Goal: Task Accomplishment & Management: Complete application form

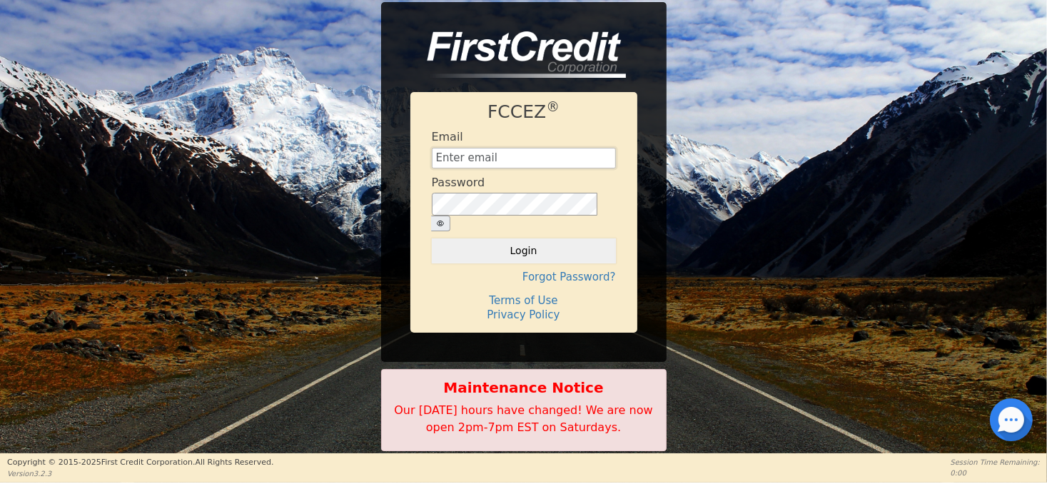
click at [466, 166] on input "text" at bounding box center [524, 158] width 184 height 21
type input "[EMAIL_ADDRESS][DOMAIN_NAME]"
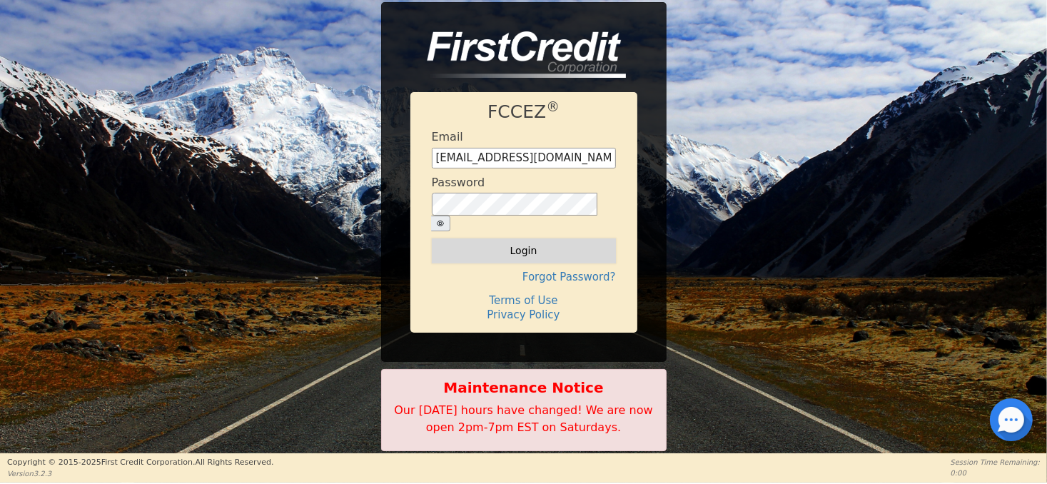
click at [523, 242] on button "Login" at bounding box center [524, 250] width 184 height 24
click at [523, 242] on div "Login" at bounding box center [524, 250] width 184 height 24
click at [523, 242] on div "Logging in..." at bounding box center [524, 250] width 184 height 24
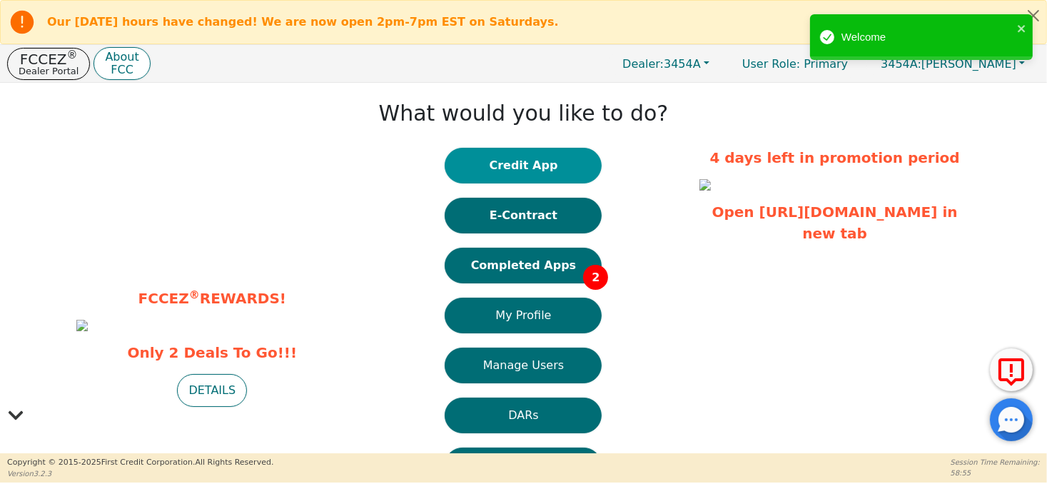
click at [506, 169] on button "Credit App" at bounding box center [523, 166] width 157 height 36
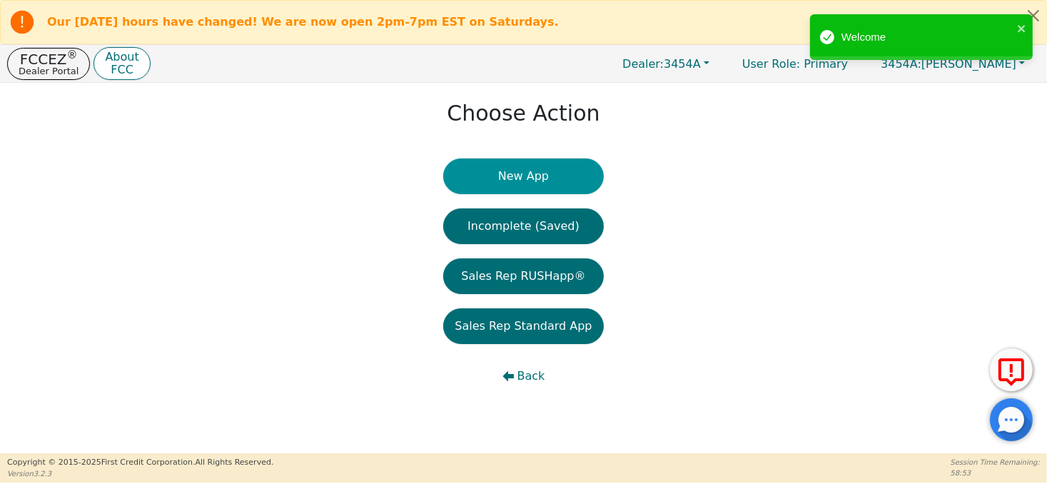
click at [523, 184] on button "New App" at bounding box center [523, 176] width 160 height 36
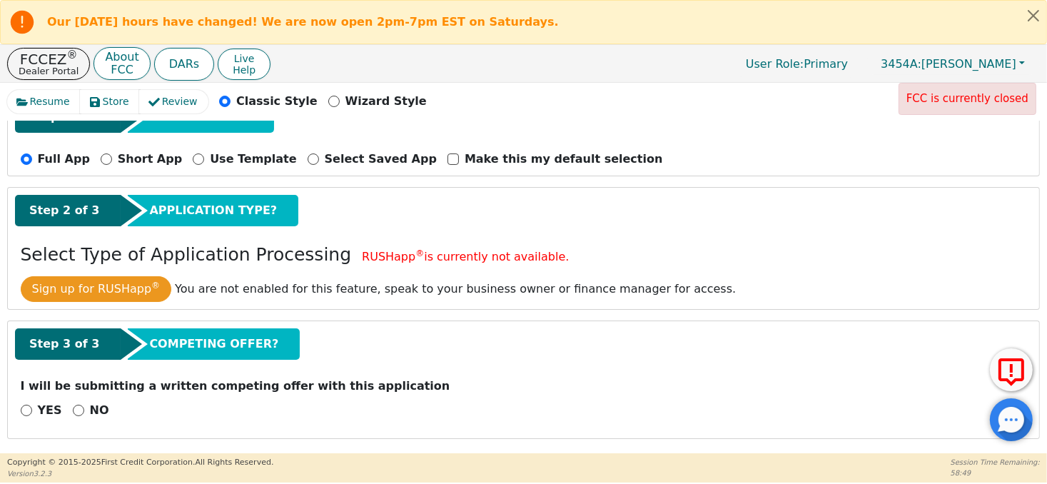
scroll to position [144, 0]
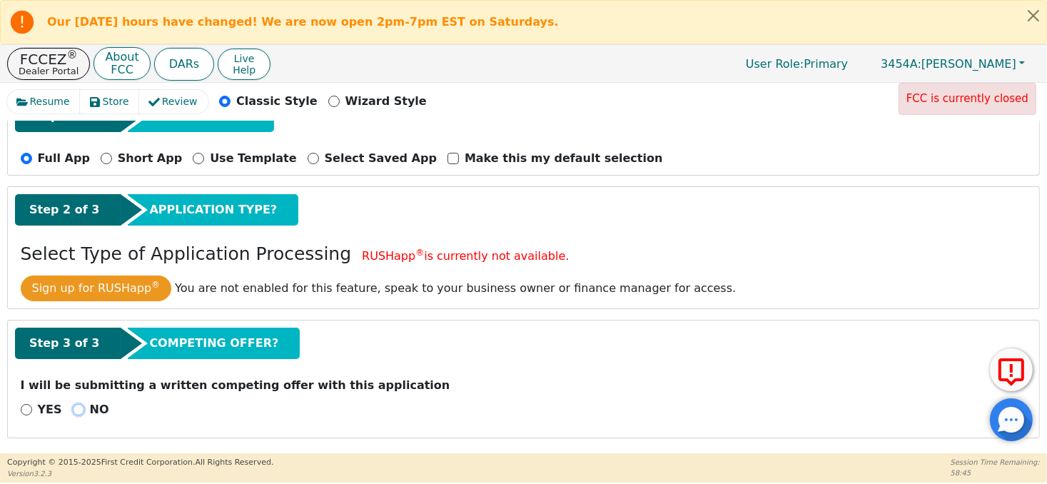
click at [73, 406] on input "NO" at bounding box center [78, 409] width 11 height 11
radio input "true"
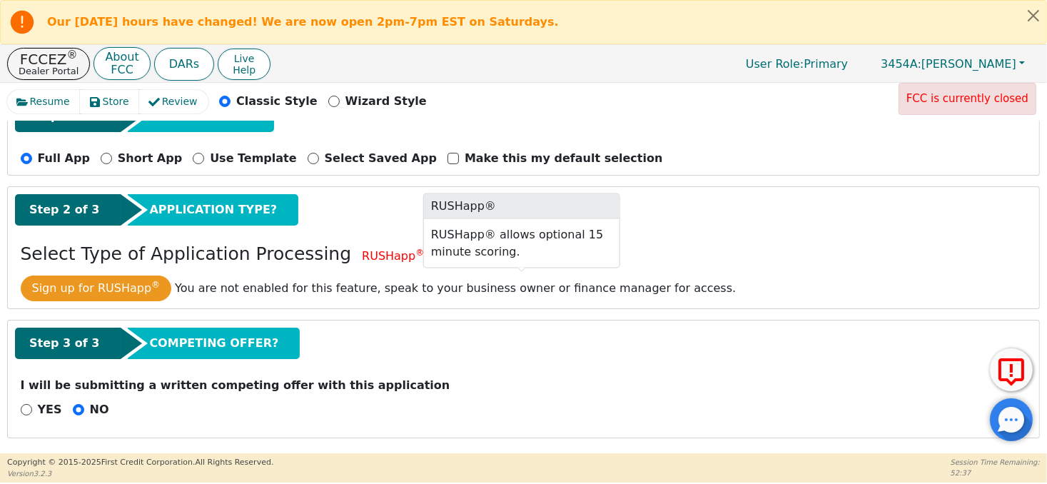
click at [871, 289] on span "Sign up for RUSHapp ® You are not enabled for this feature, speak to your busin…" at bounding box center [524, 289] width 1007 height 26
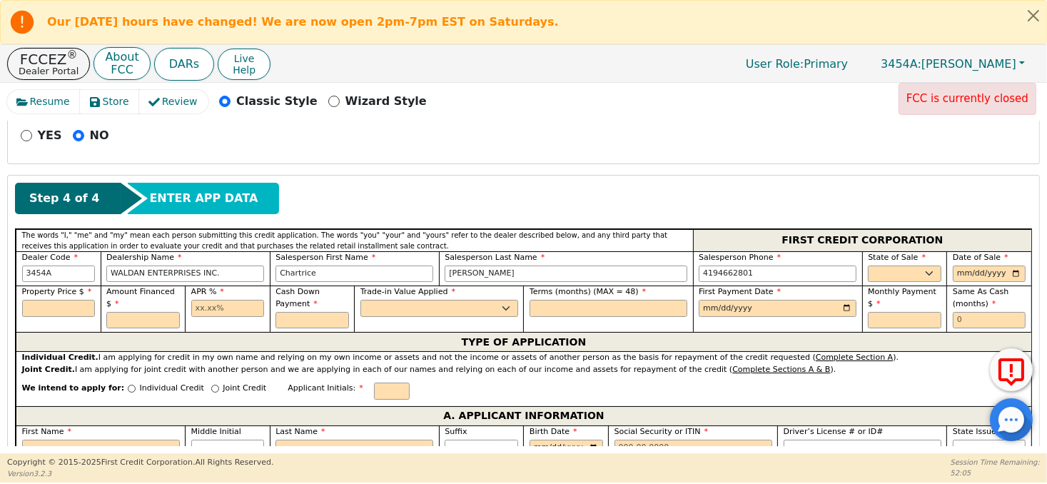
scroll to position [500, 0]
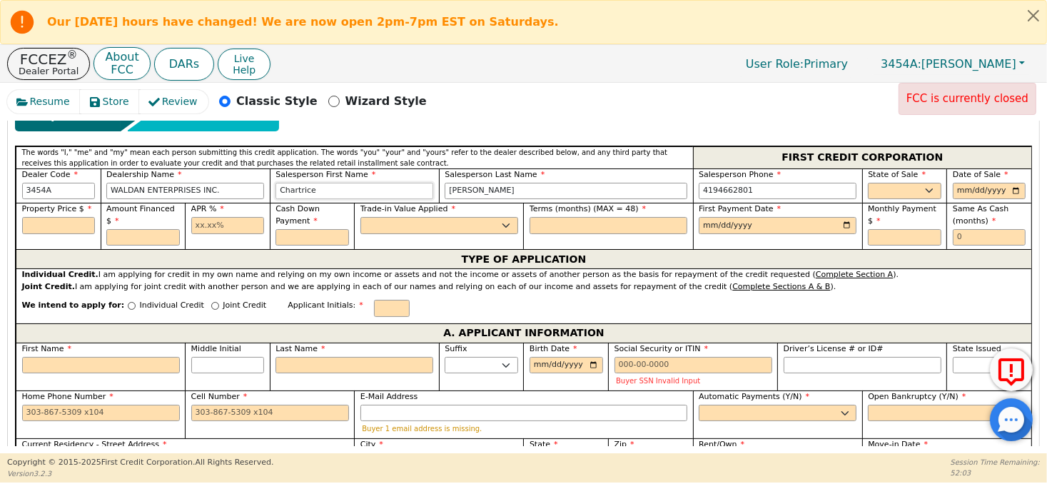
click at [326, 189] on input "Chartrice" at bounding box center [355, 191] width 158 height 17
type input "[PERSON_NAME]"
click at [478, 191] on input "[PERSON_NAME]" at bounding box center [566, 191] width 243 height 17
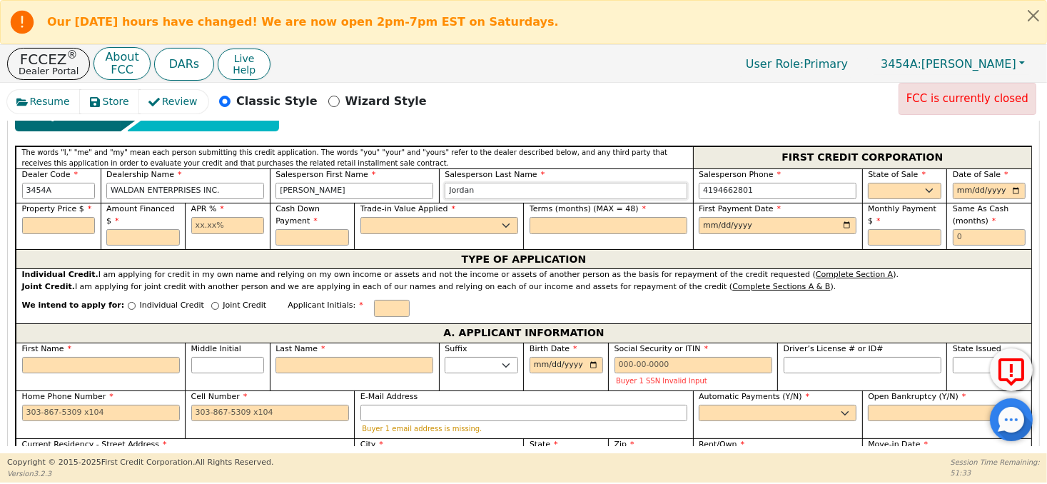
type input "Jordan"
click at [747, 187] on input "4194662801" at bounding box center [778, 191] width 158 height 17
type input "[PHONE_NUMBER]"
click at [892, 186] on select "AK AL AR AZ CA CO CT DC DE FL [GEOGRAPHIC_DATA] HI IA ID IL IN KS [GEOGRAPHIC_D…" at bounding box center [905, 191] width 74 height 17
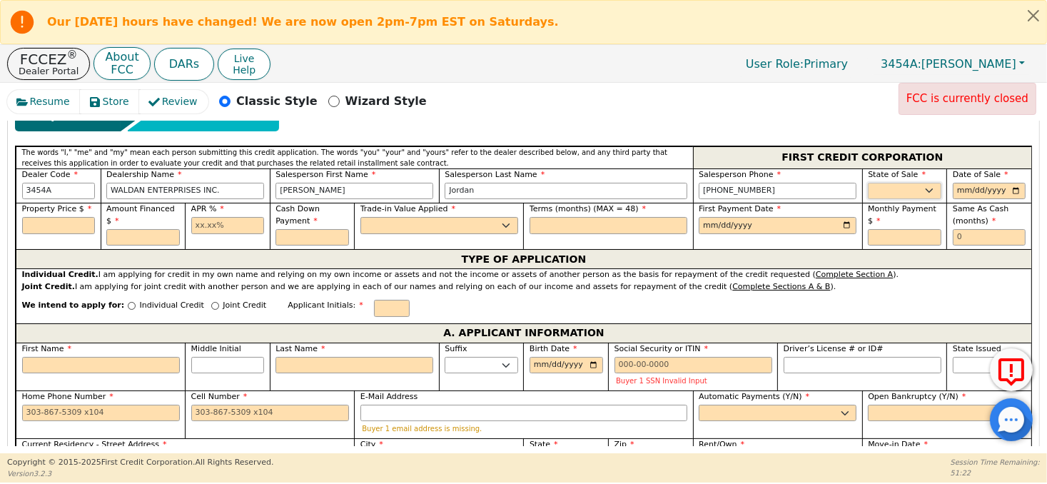
select select "KS"
click at [868, 183] on select "AK AL AR AZ CA CO CT DC DE FL [GEOGRAPHIC_DATA] HI IA ID IL IN KS [GEOGRAPHIC_D…" at bounding box center [905, 191] width 74 height 17
click at [894, 480] on footer "Copyright © [DATE]- [DATE] First Credit Corporation. All Rights Reserved. Versi…" at bounding box center [523, 468] width 1047 height 30
click at [987, 187] on input "date" at bounding box center [990, 191] width 74 height 17
click at [955, 191] on input "date" at bounding box center [990, 191] width 74 height 17
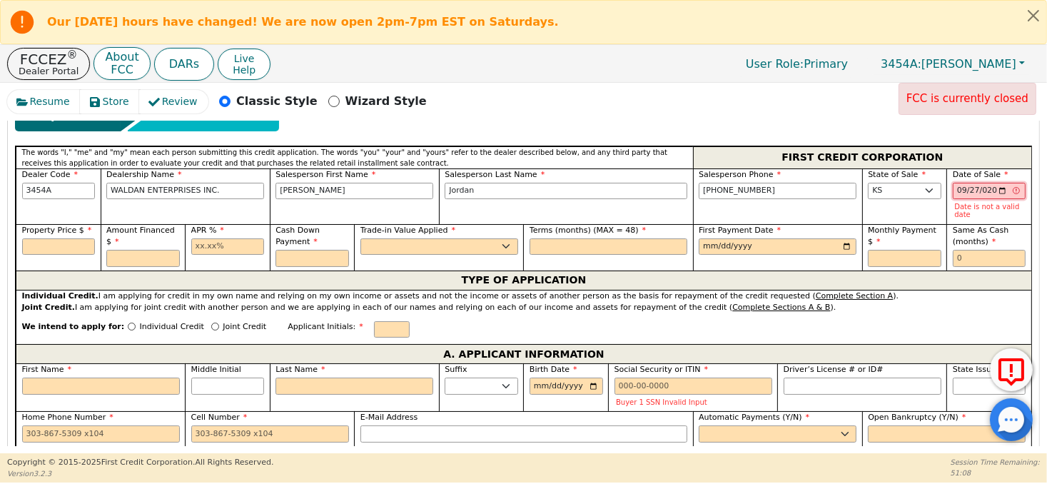
type input "[DATE]"
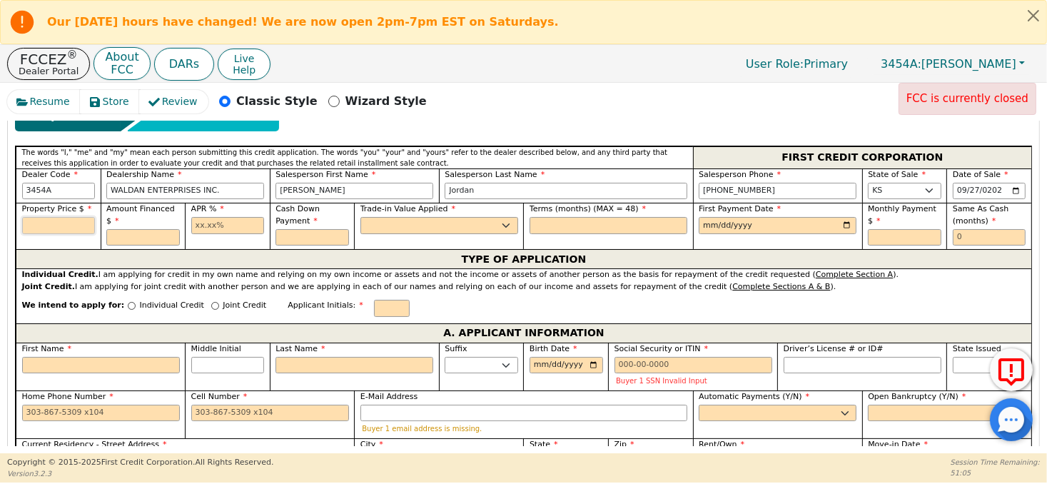
click at [77, 221] on input "text" at bounding box center [59, 225] width 74 height 17
type input "2799.99"
click at [129, 235] on input "text" at bounding box center [143, 237] width 74 height 17
type input "2890.00"
click at [215, 221] on input "text" at bounding box center [228, 225] width 74 height 17
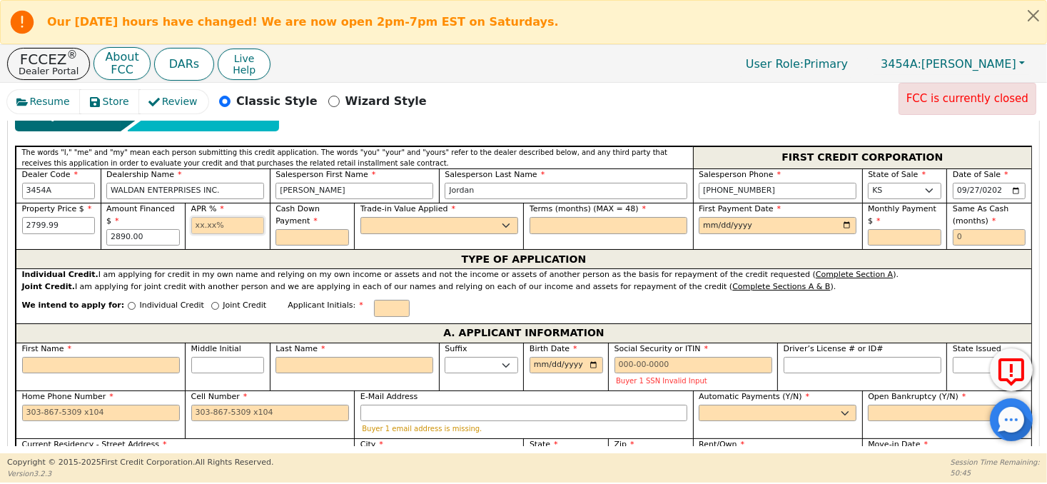
type input "22.99"
click at [329, 235] on input "text" at bounding box center [313, 237] width 74 height 17
type input "105.98"
click at [386, 220] on select "Yes No" at bounding box center [440, 225] width 158 height 17
select select "y"
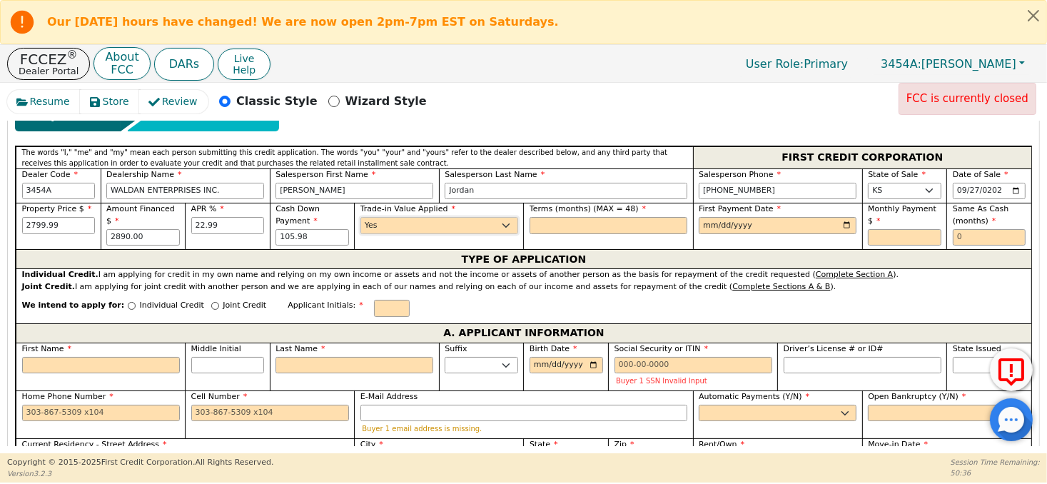
click at [361, 217] on select "Yes No" at bounding box center [440, 225] width 158 height 17
click at [545, 229] on input "text" at bounding box center [609, 225] width 158 height 17
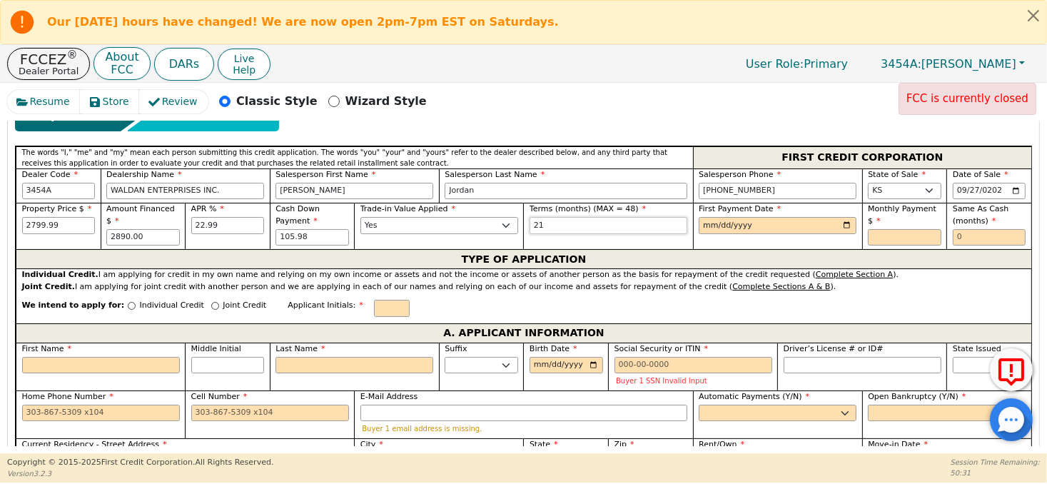
type input "21"
click at [735, 221] on input "date" at bounding box center [778, 225] width 158 height 17
click at [706, 223] on input "date" at bounding box center [778, 225] width 158 height 17
type input "[DATE]"
click at [912, 237] on input "text" at bounding box center [905, 237] width 74 height 17
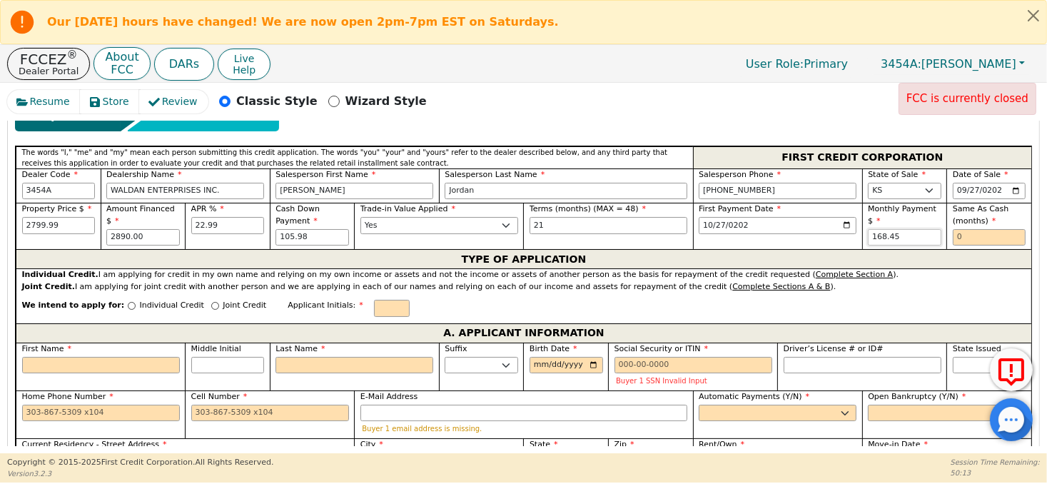
type input "168.45"
click at [978, 229] on input "text" at bounding box center [990, 237] width 74 height 17
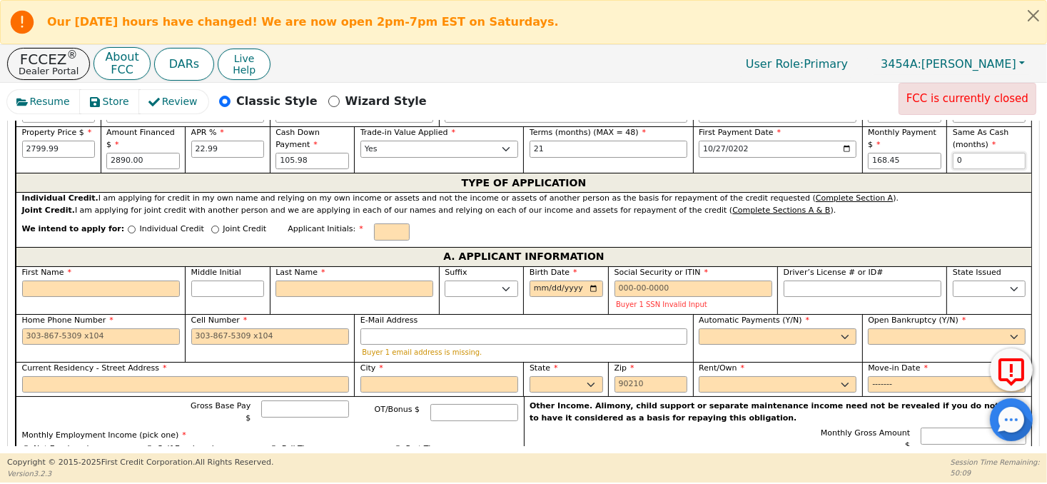
scroll to position [572, 0]
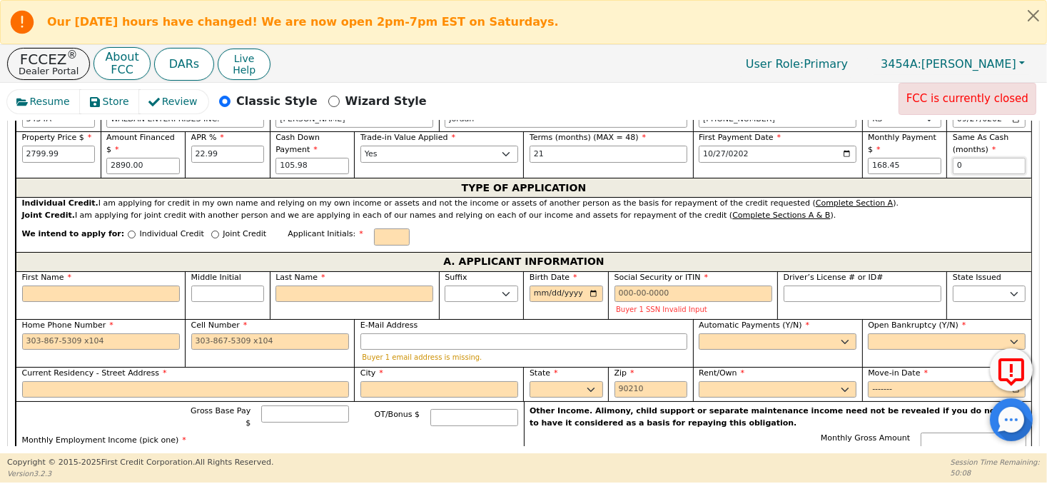
type input "0"
click at [128, 231] on input "Individual Credit" at bounding box center [132, 235] width 8 height 8
radio input "true"
click at [121, 291] on input "First Name" at bounding box center [101, 294] width 158 height 17
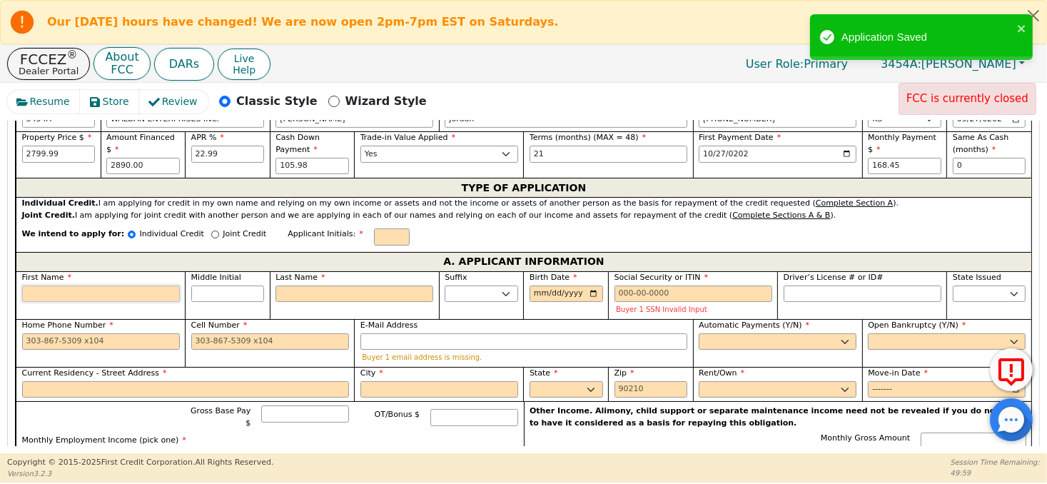
type input "M"
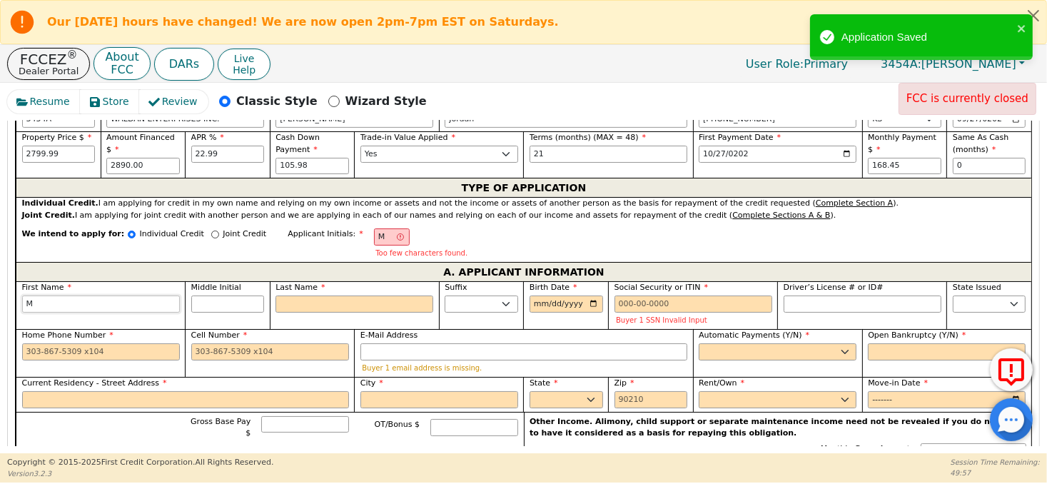
type input "Ma"
type input "Mau"
type input "Maur"
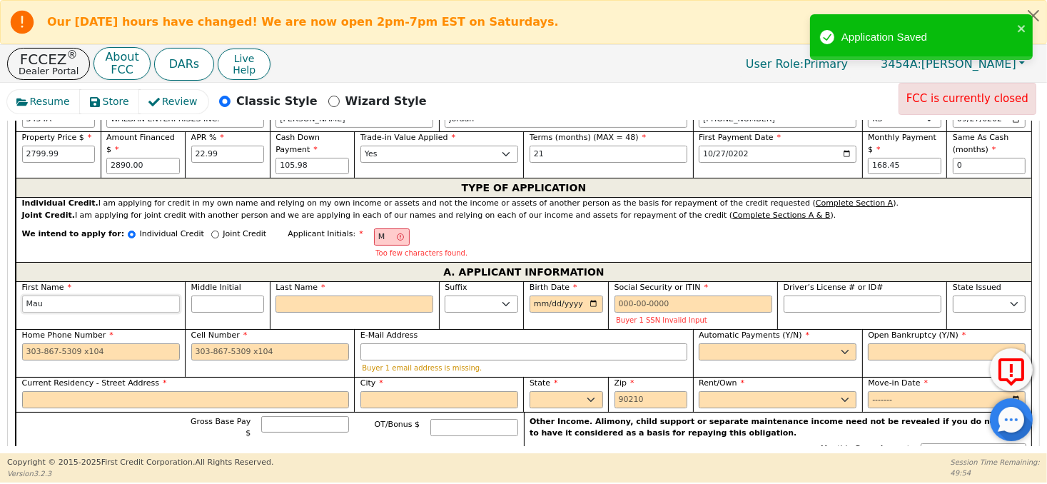
type input "Maur"
type input "Mauri"
type input "Mauric"
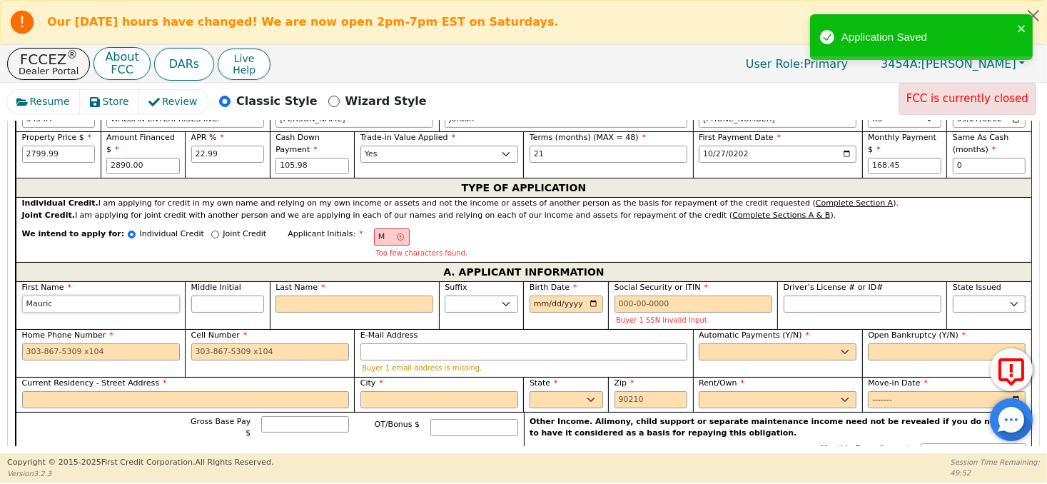
type input "[PERSON_NAME]"
click at [327, 302] on input "Last Name" at bounding box center [355, 304] width 158 height 17
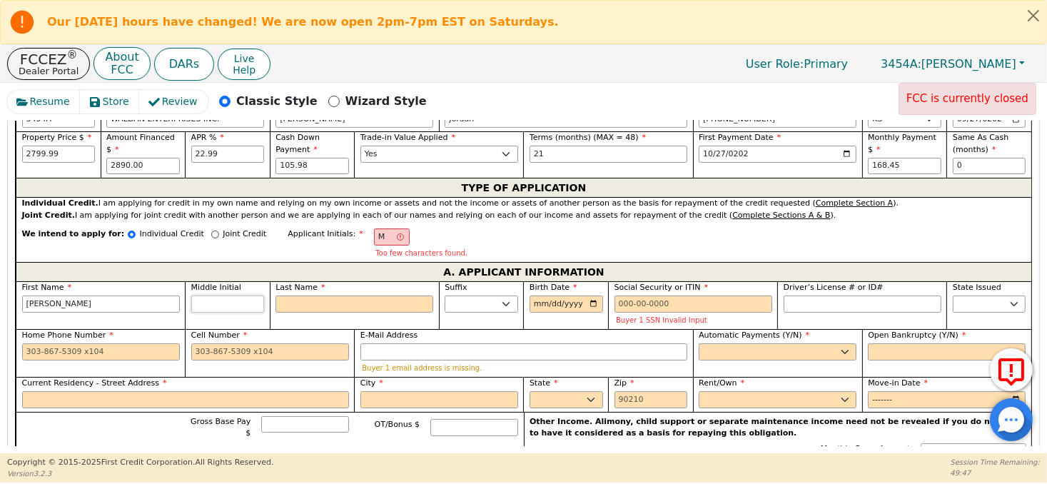
click at [248, 302] on input "Middle Initial" at bounding box center [228, 304] width 74 height 17
type input "MJ"
type input "j"
type input "[PERSON_NAME]"
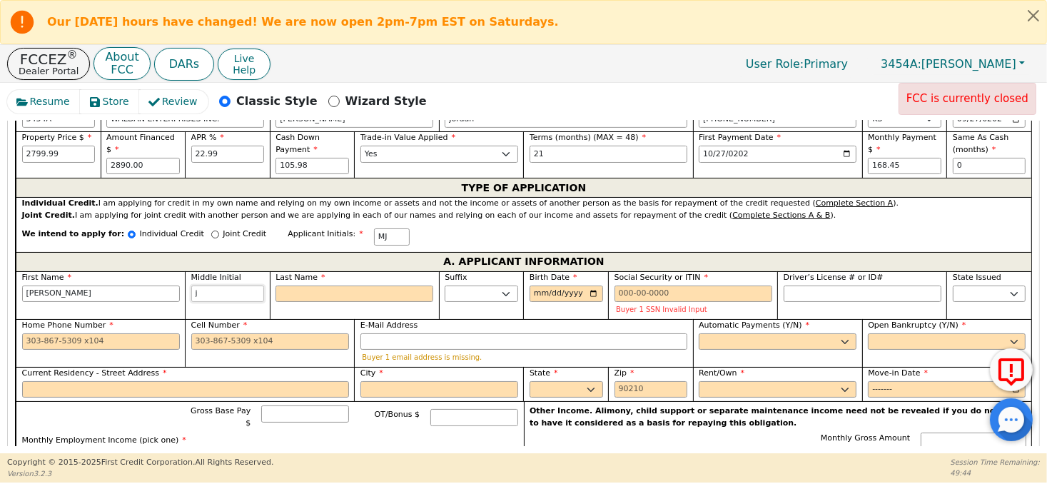
type input "j"
click at [281, 290] on input "Last Name" at bounding box center [355, 294] width 158 height 17
type input "MJR"
type input "R"
type input "[PERSON_NAME]"
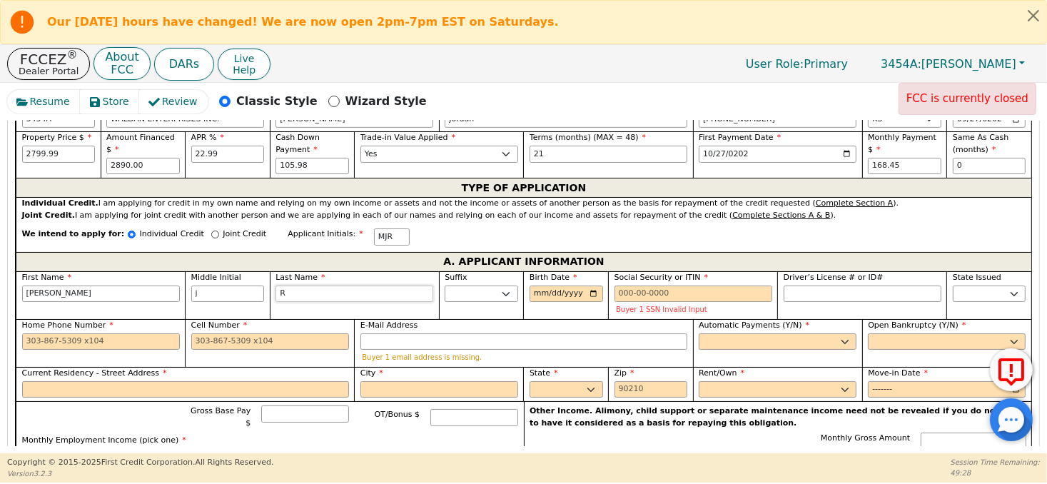
type input "Ro"
type input "[PERSON_NAME]"
type input "Ros"
type input "[PERSON_NAME]"
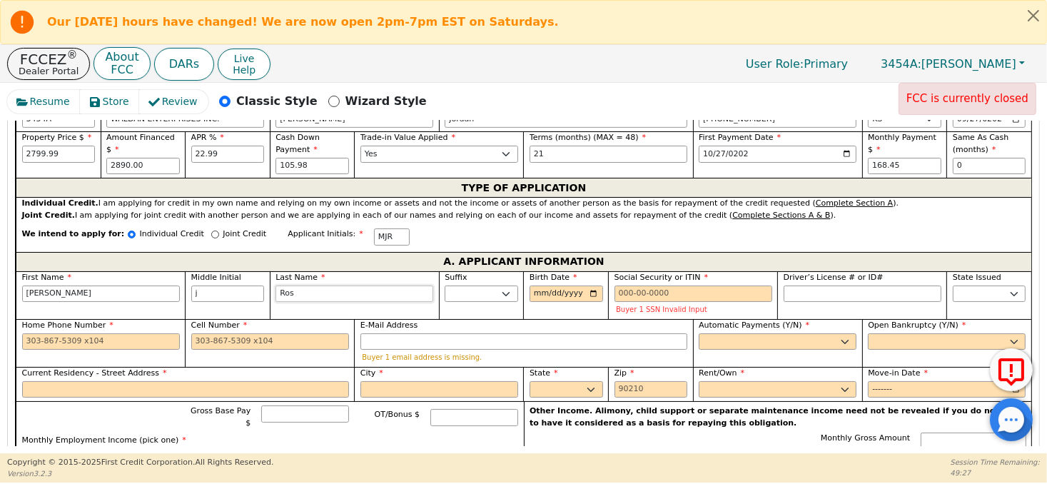
type input "[PERSON_NAME]"
click at [539, 293] on input "Birth Date" at bounding box center [567, 294] width 74 height 17
type input "[DATE]"
click at [626, 292] on input "Social Security or ITIN" at bounding box center [694, 294] width 158 height 17
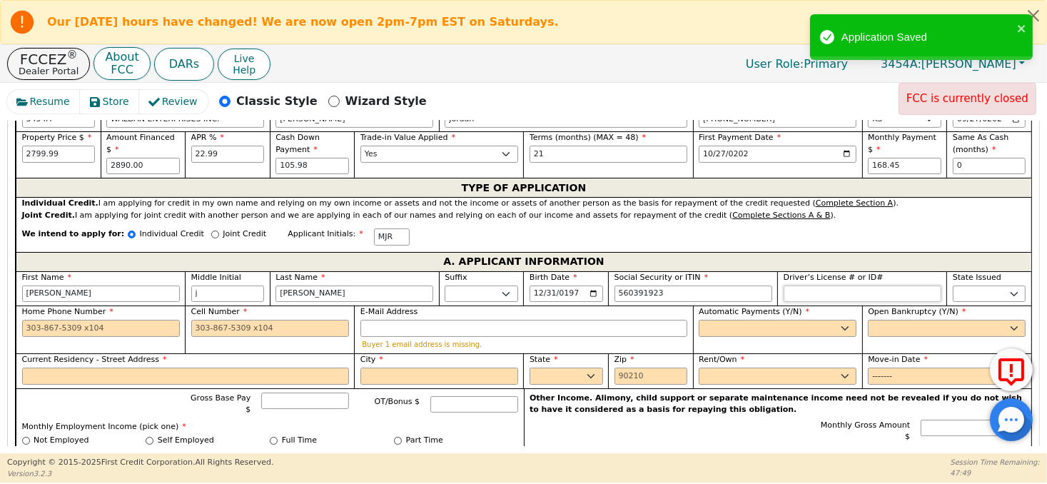
type input "***-**-1923"
click at [830, 287] on input "Driver’s License # or ID#" at bounding box center [863, 294] width 158 height 17
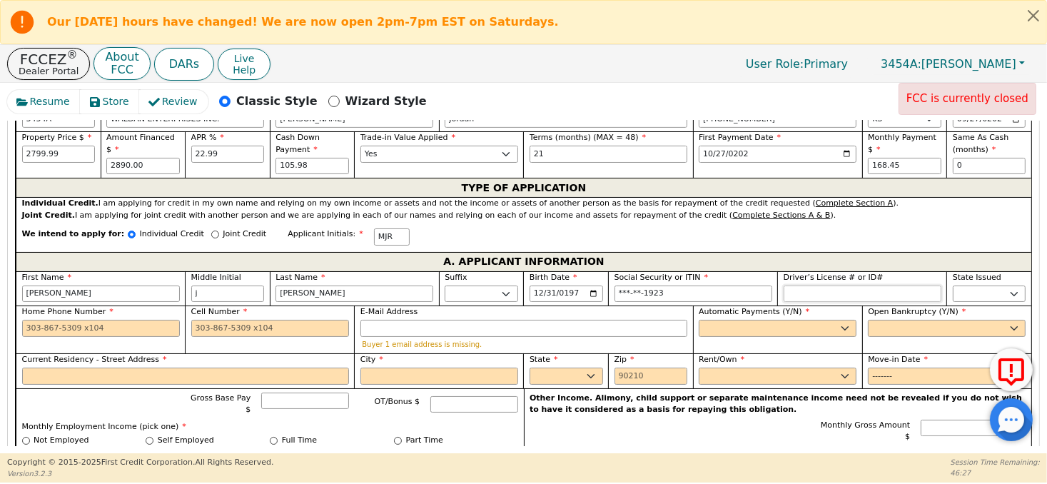
click at [820, 286] on input "Driver’s License # or ID#" at bounding box center [863, 294] width 158 height 17
type input "**********"
click at [1000, 289] on select "AK AL AR AZ CA CO CT DC DE FL [GEOGRAPHIC_DATA] HI IA ID IL IN KS [GEOGRAPHIC_D…" at bounding box center [990, 294] width 74 height 17
select select "IN"
click at [953, 286] on select "AK AL AR AZ CA CO CT DC DE FL [GEOGRAPHIC_DATA] HI IA ID IL IN KS [GEOGRAPHIC_D…" at bounding box center [990, 294] width 74 height 17
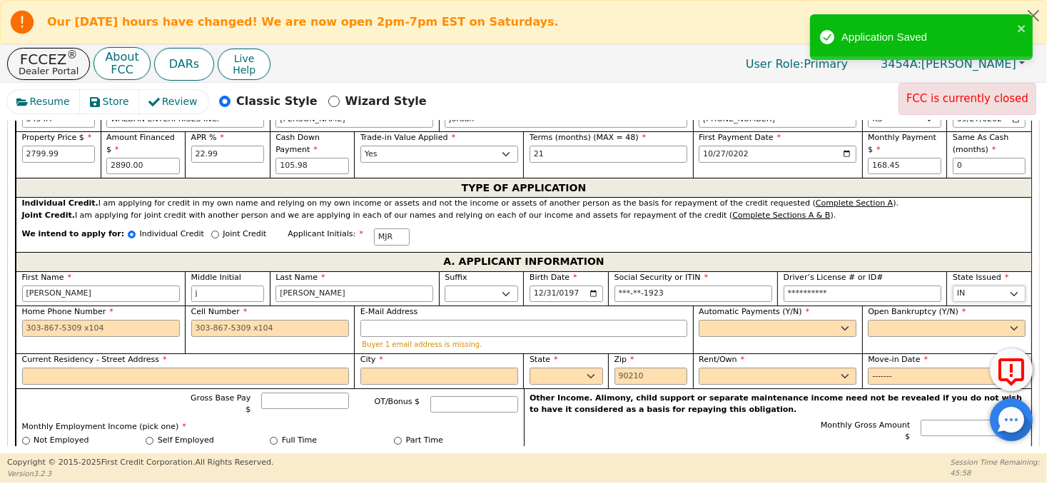
scroll to position [643, 0]
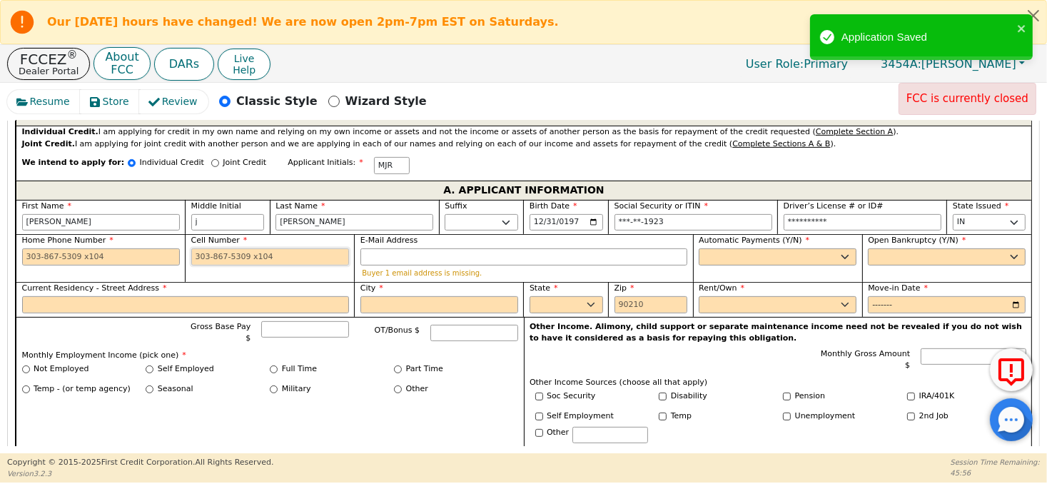
click at [232, 253] on input "Cell Number" at bounding box center [270, 256] width 158 height 17
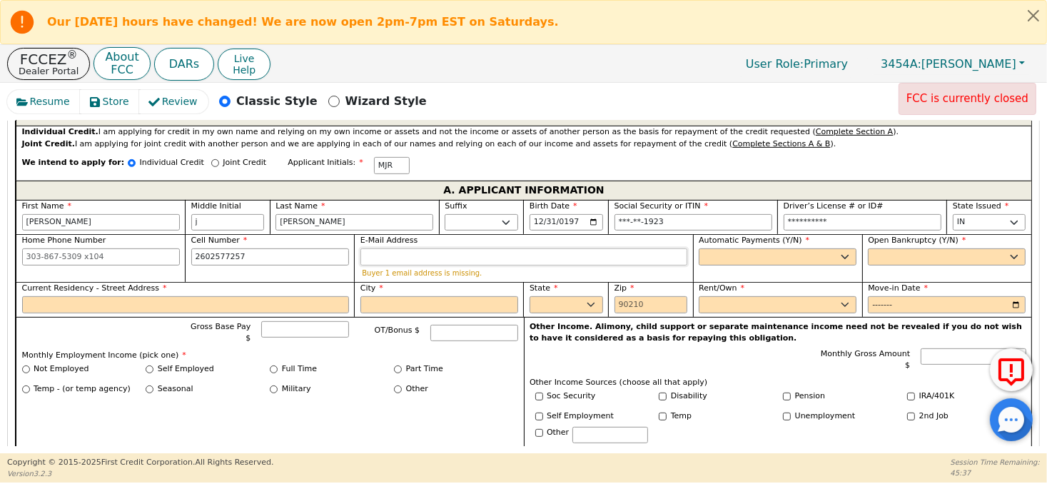
type input "[PHONE_NUMBER]"
click at [396, 249] on input "E-Mail Address" at bounding box center [524, 256] width 327 height 17
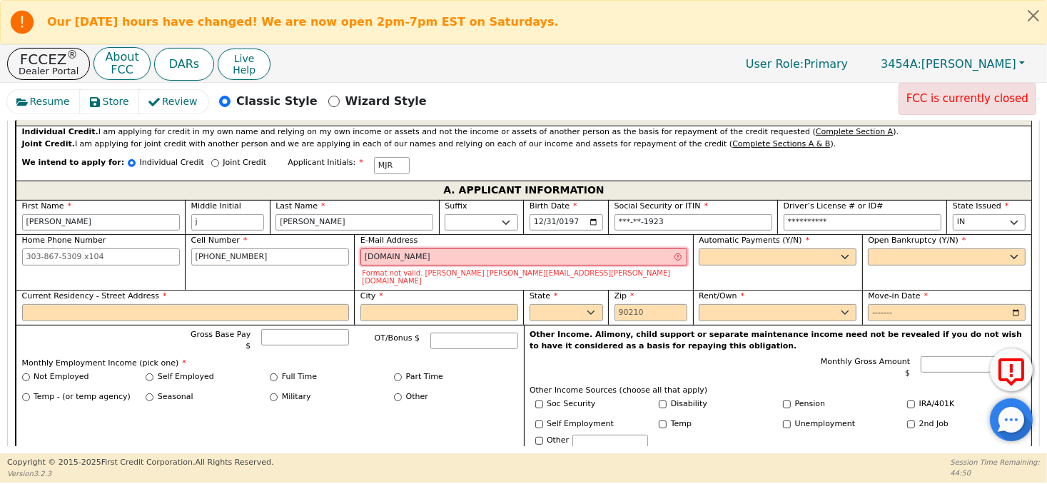
click at [415, 253] on input "[DOMAIN_NAME]" at bounding box center [524, 256] width 327 height 17
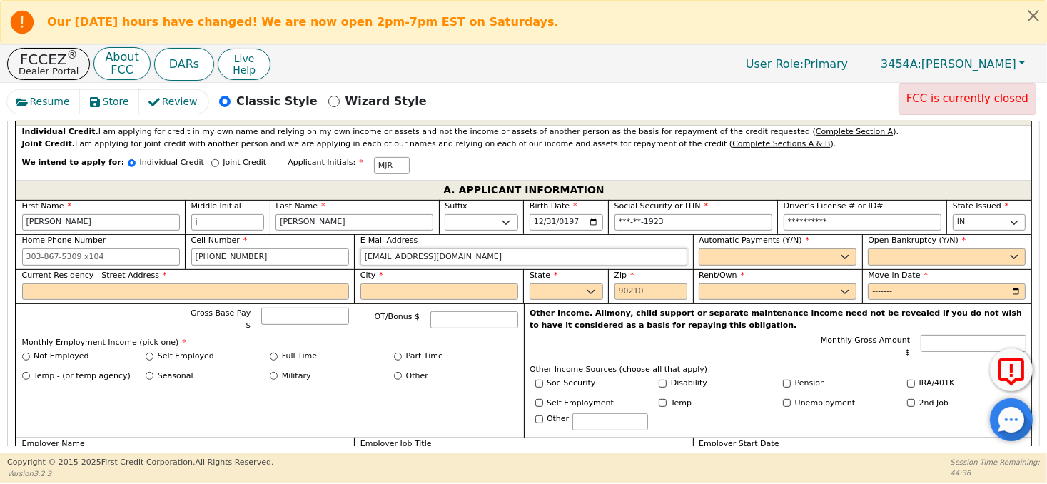
type input "[EMAIL_ADDRESS][DOMAIN_NAME]"
click at [751, 256] on select "Yes No" at bounding box center [778, 256] width 158 height 17
select select "y"
click at [699, 248] on select "Yes No" at bounding box center [778, 256] width 158 height 17
type input "[PERSON_NAME]"
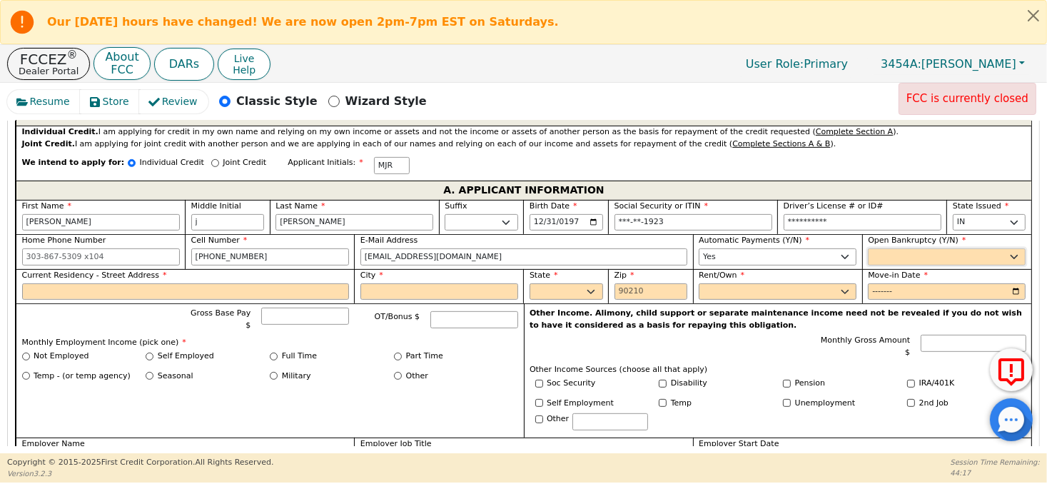
click at [892, 258] on select "Yes No" at bounding box center [947, 256] width 158 height 17
select select "n"
click at [868, 248] on select "Yes No" at bounding box center [947, 256] width 158 height 17
click at [223, 286] on input "Current Residency - Street Address" at bounding box center [185, 291] width 327 height 17
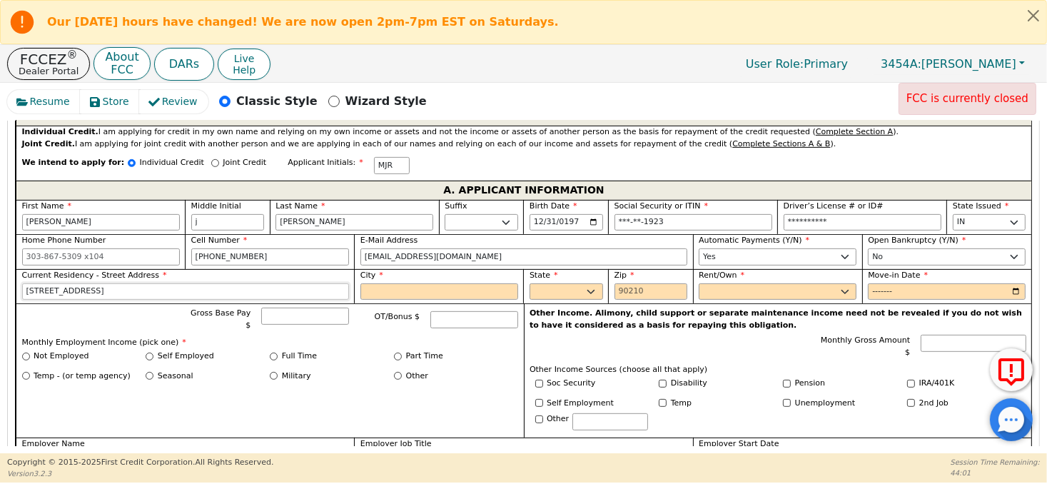
type input "[STREET_ADDRESS]"
click at [375, 293] on input "City" at bounding box center [440, 291] width 158 height 17
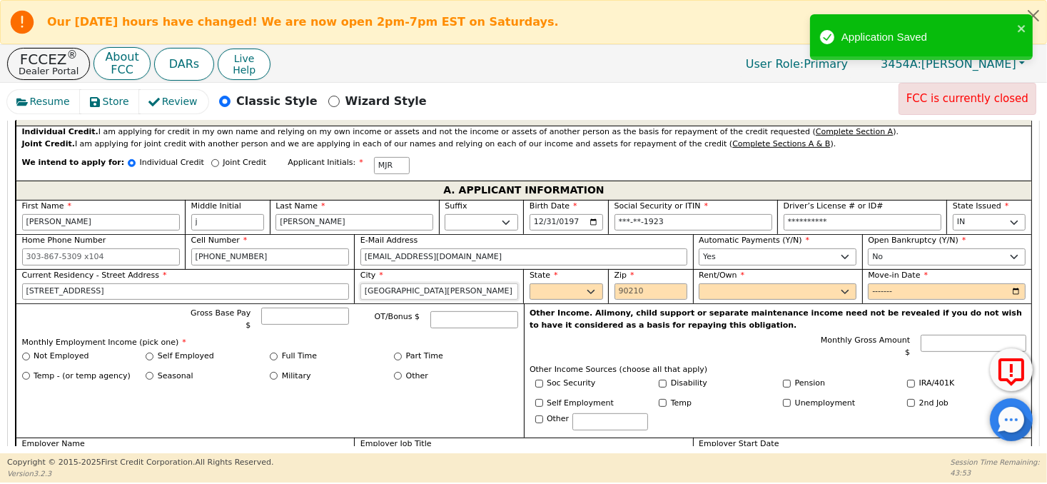
type input "[GEOGRAPHIC_DATA][PERSON_NAME]"
click at [550, 287] on select "AK AL AR AZ CA CO CT DC DE FL [GEOGRAPHIC_DATA] HI IA ID IL IN KS [GEOGRAPHIC_D…" at bounding box center [567, 291] width 74 height 17
select select "IN"
click at [530, 283] on select "AK AL AR AZ CA CO CT DC DE FL [GEOGRAPHIC_DATA] HI IA ID IL IN KS [GEOGRAPHIC_D…" at bounding box center [567, 291] width 74 height 17
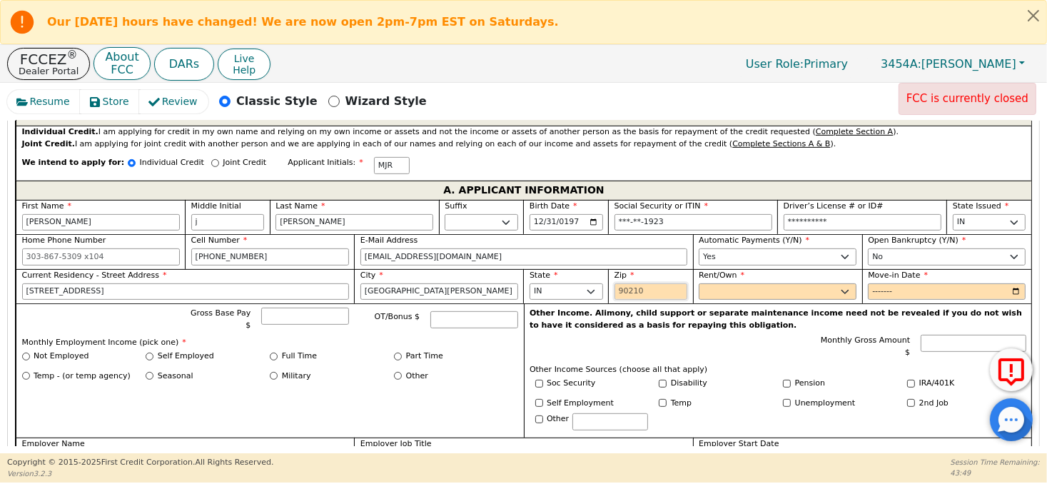
click at [632, 291] on input "Zip" at bounding box center [652, 291] width 74 height 17
type input "46806"
click at [844, 288] on select "Rent Own" at bounding box center [778, 291] width 158 height 17
select select "Rent"
click at [699, 283] on select "Rent Own" at bounding box center [778, 291] width 158 height 17
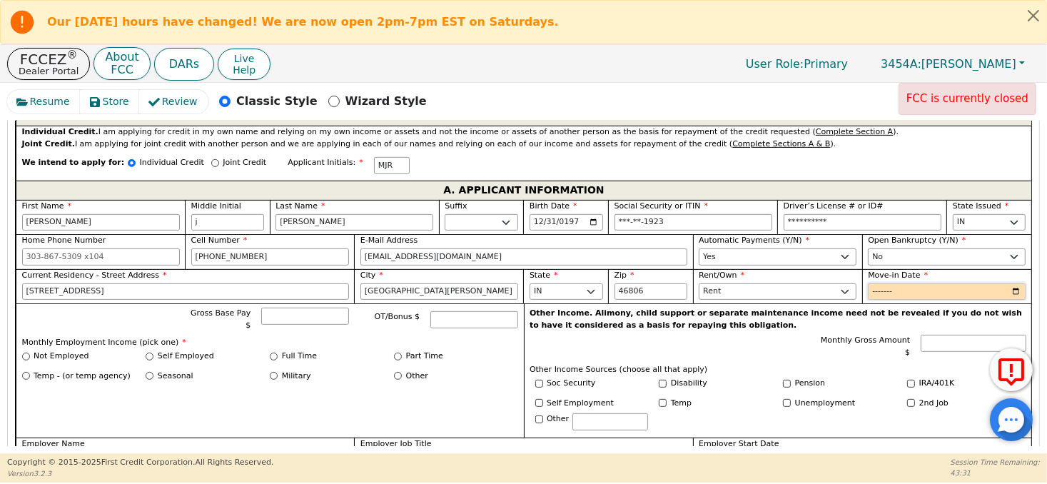
click at [889, 287] on input "Move-in Date" at bounding box center [947, 291] width 158 height 17
click at [906, 288] on input "Move-in Date" at bounding box center [947, 291] width 158 height 17
click at [886, 289] on input "Move-in Date" at bounding box center [947, 291] width 158 height 17
type input "2022-09"
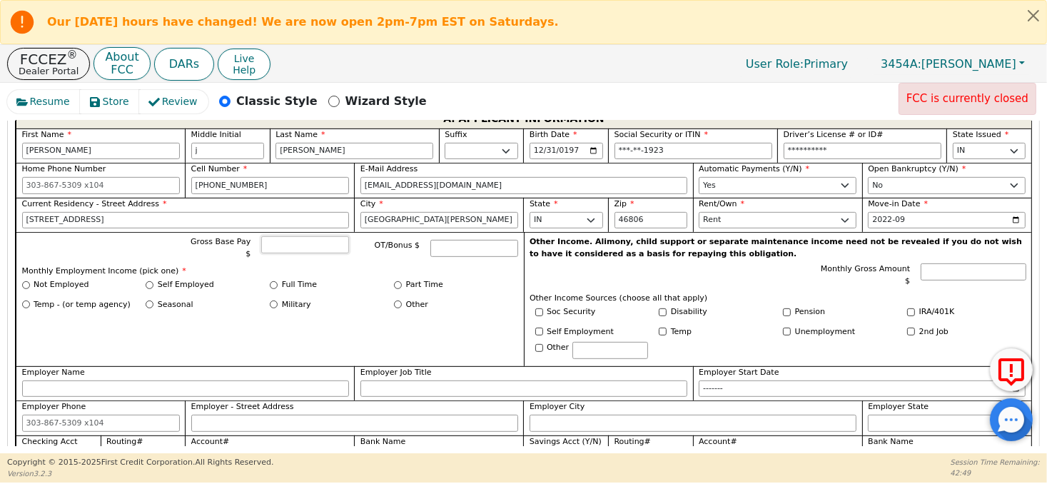
click at [283, 241] on input "Gross Base Pay $" at bounding box center [305, 244] width 88 height 17
click at [1032, 19] on button "Close alert" at bounding box center [1034, 15] width 26 height 29
